Goal: Entertainment & Leisure: Consume media (video, audio)

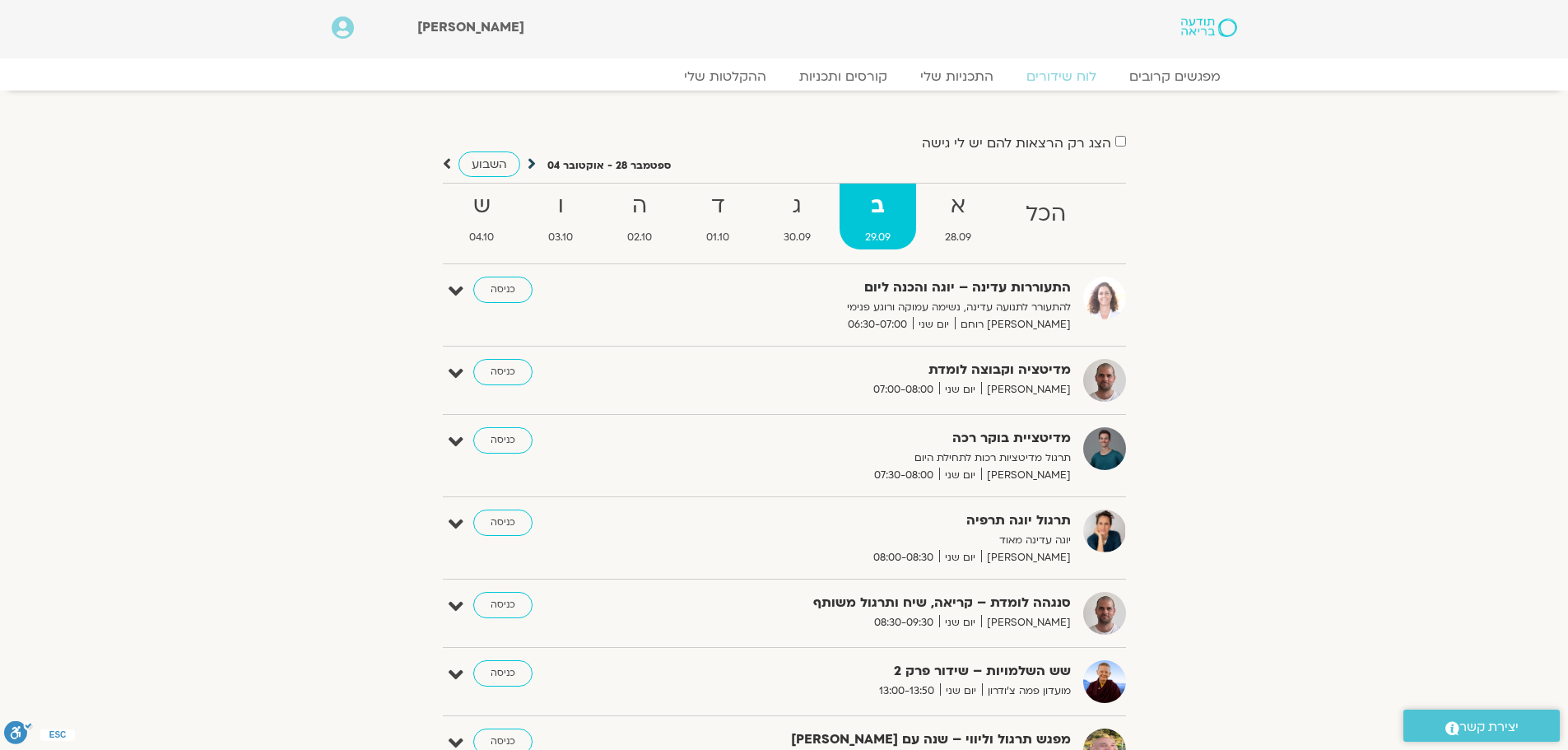
click at [531, 164] on icon at bounding box center [532, 163] width 9 height 16
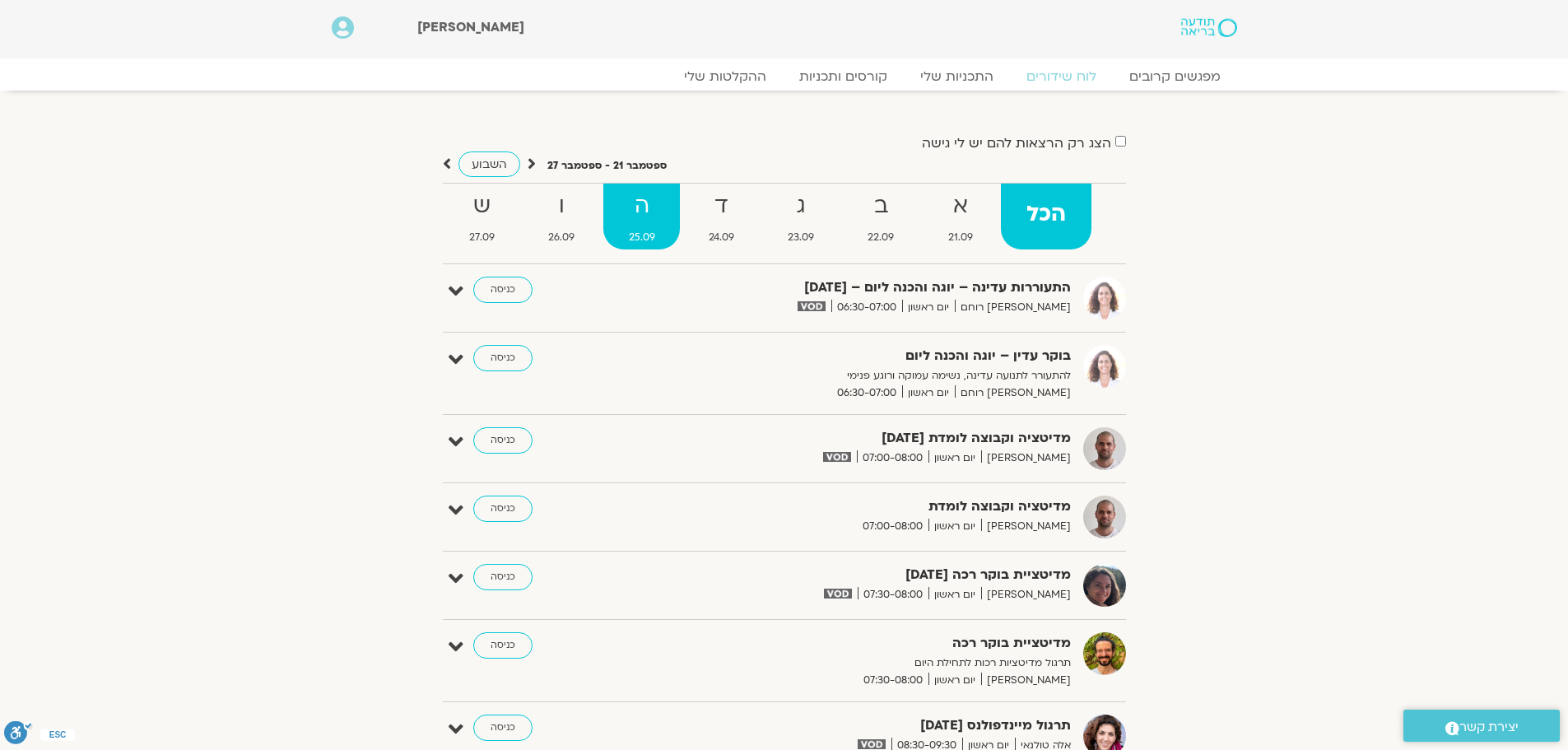
click at [641, 213] on strong "ה" at bounding box center [641, 207] width 77 height 37
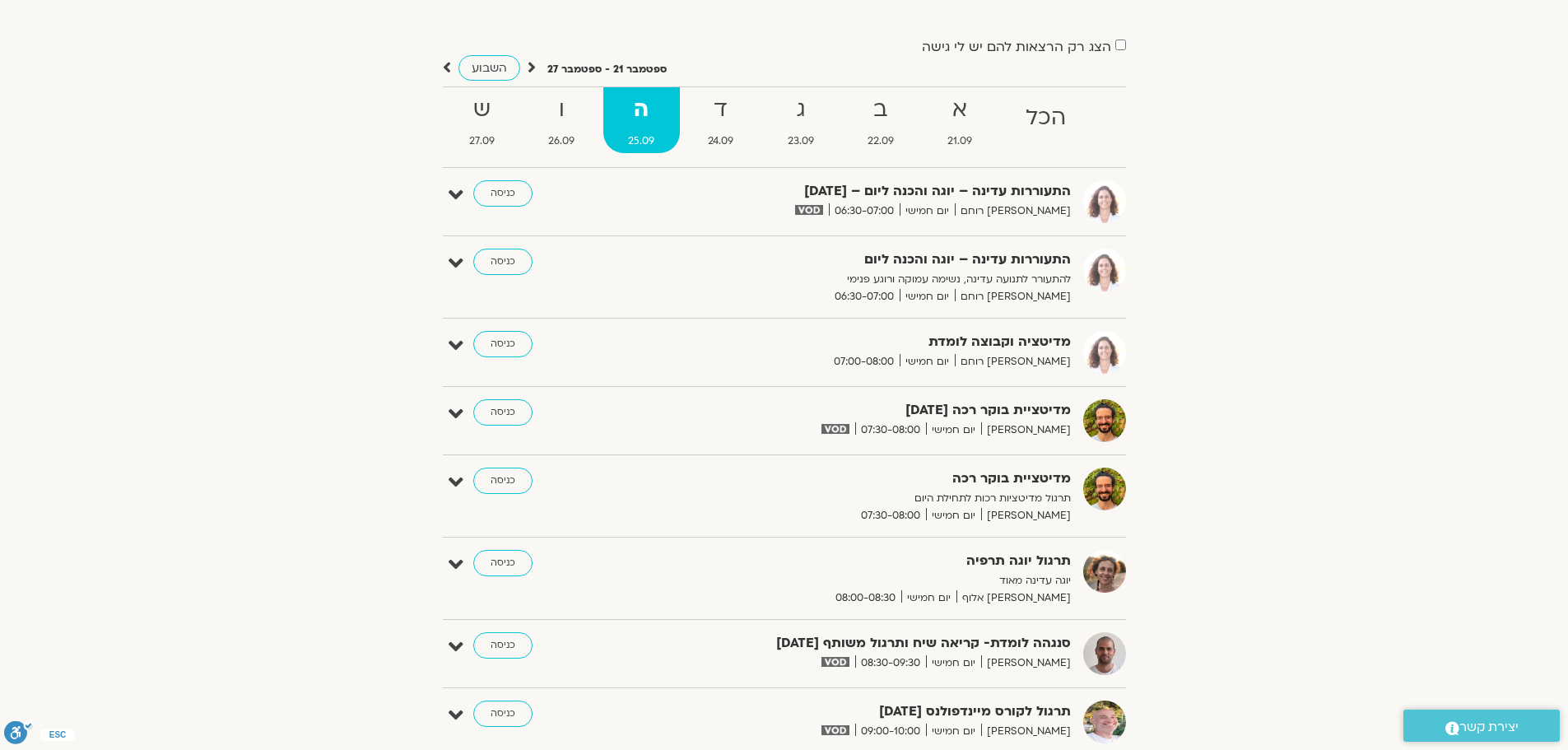
scroll to position [412, 0]
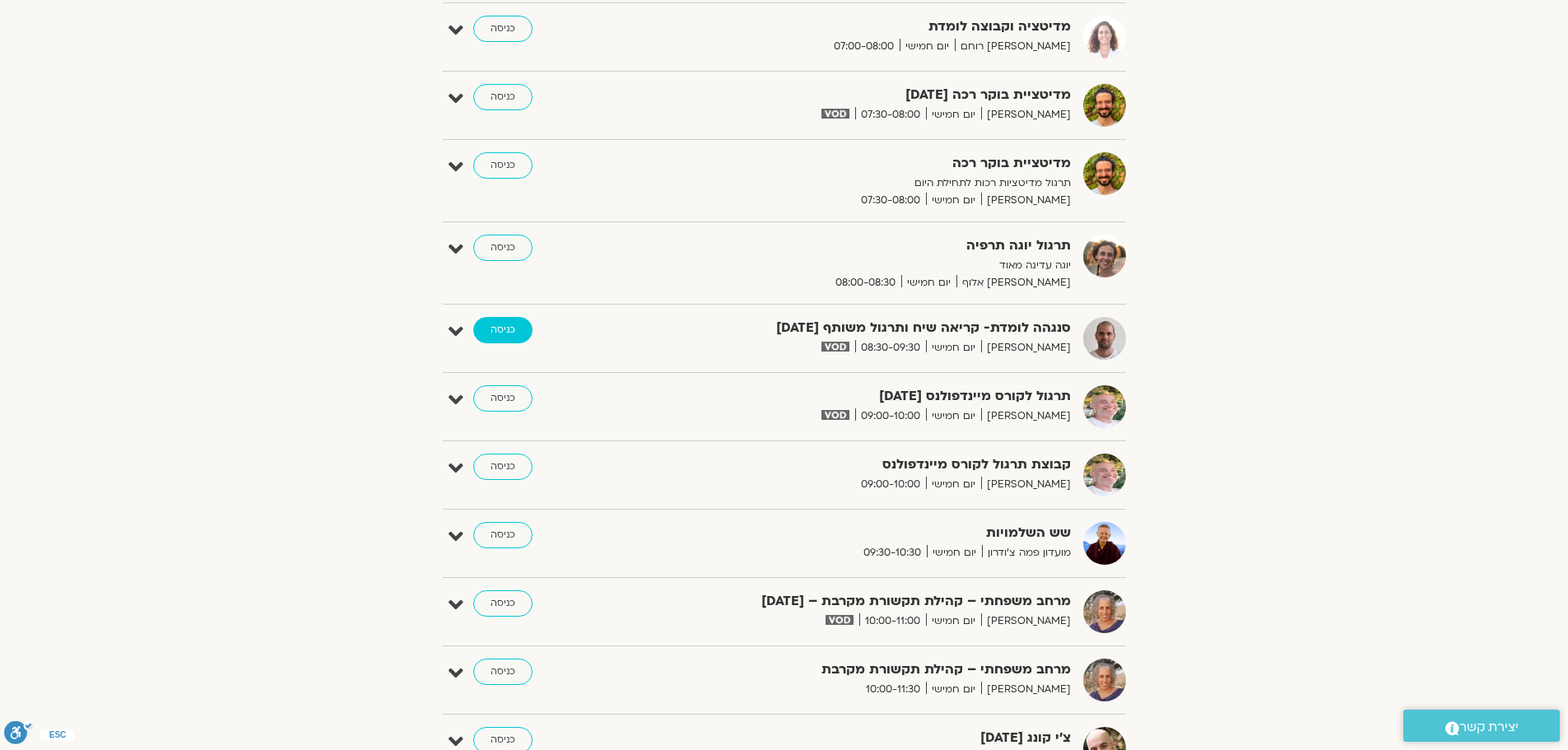
click at [491, 329] on link "כניסה" at bounding box center [503, 329] width 60 height 26
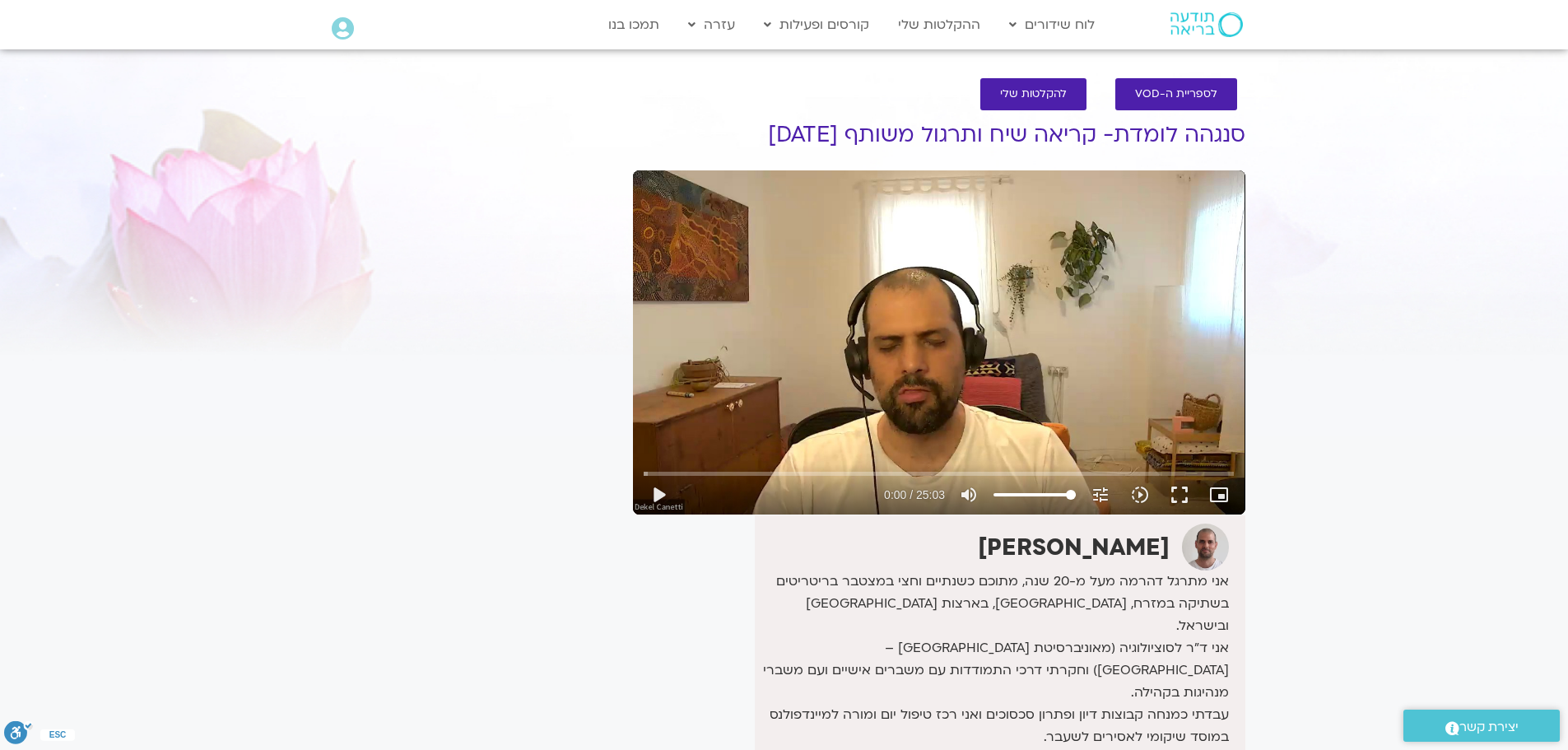
drag, startPoint x: 1422, startPoint y: 285, endPoint x: 1149, endPoint y: 355, distance: 281.8
click at [1422, 284] on section "לספריית ה-VOD להקלטות שלי סנגהה לומדת- קריאה שיח ותרגול משותף [DATE] דקל קנטי א…" at bounding box center [784, 528] width 1568 height 931
click at [661, 497] on button "play_arrow" at bounding box center [659, 495] width 39 height 39
click at [664, 469] on input "Seek" at bounding box center [939, 473] width 590 height 10
click at [674, 469] on input "Seek" at bounding box center [939, 473] width 590 height 10
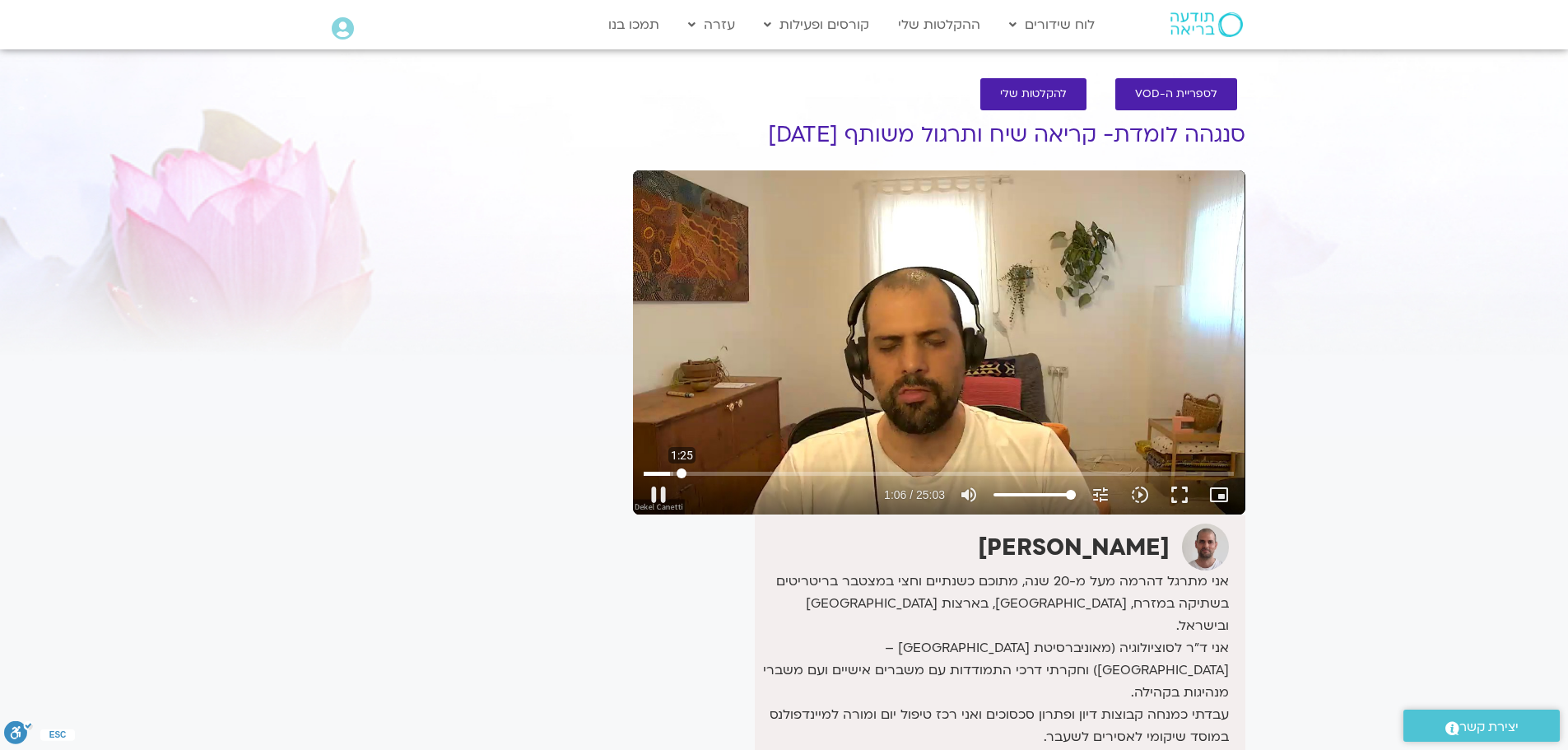
click at [681, 471] on input "Seek" at bounding box center [939, 473] width 590 height 10
click at [688, 472] on input "Seek" at bounding box center [939, 473] width 590 height 10
click at [708, 472] on input "Seek" at bounding box center [939, 473] width 590 height 10
click at [694, 469] on input "Seek" at bounding box center [939, 473] width 590 height 10
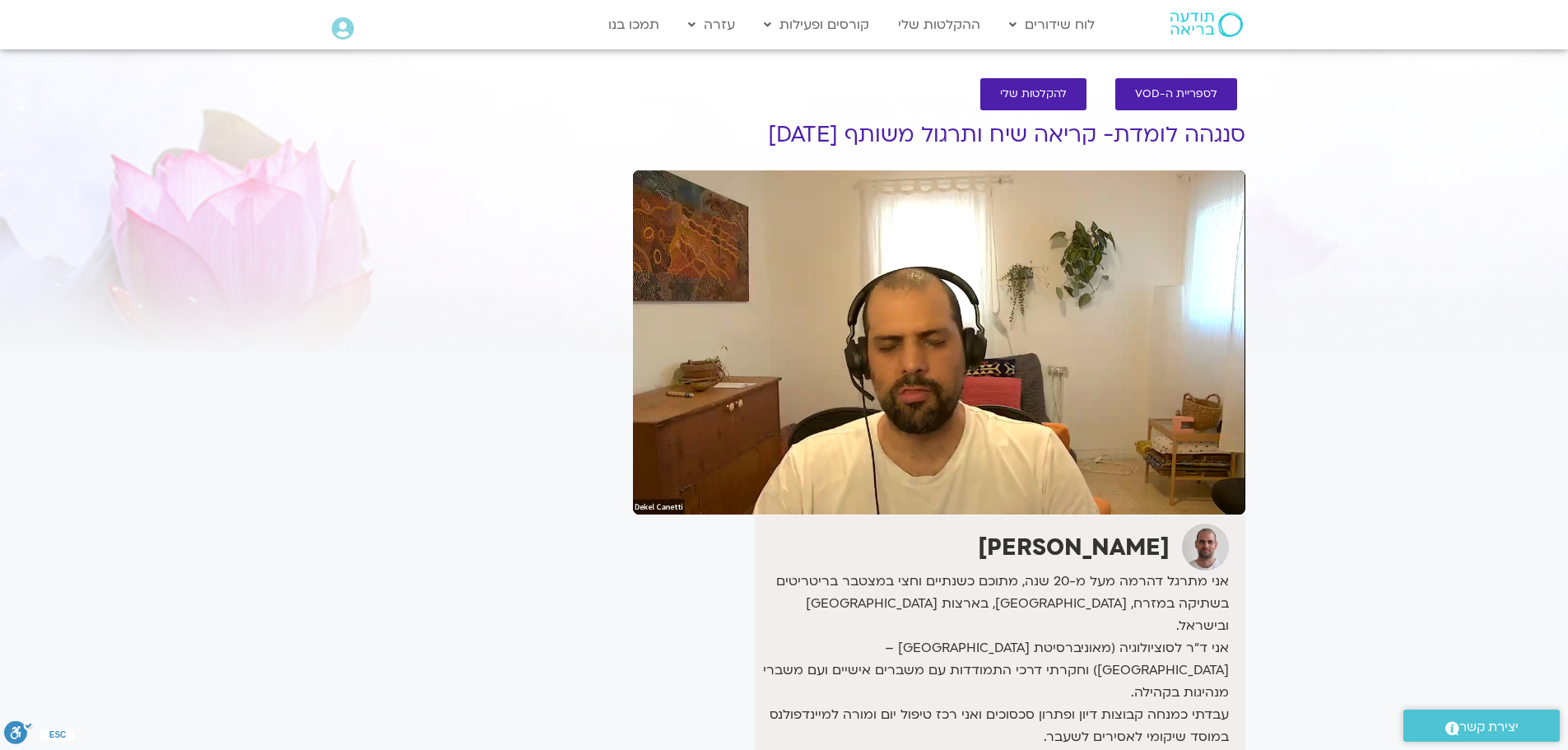
type input "1503.36"
